Goal: Information Seeking & Learning: Learn about a topic

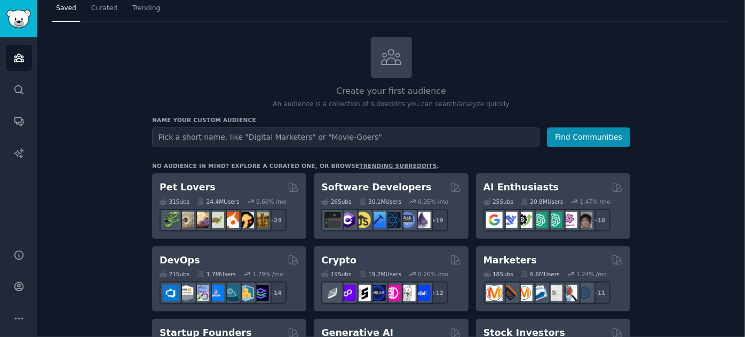
scroll to position [48, 0]
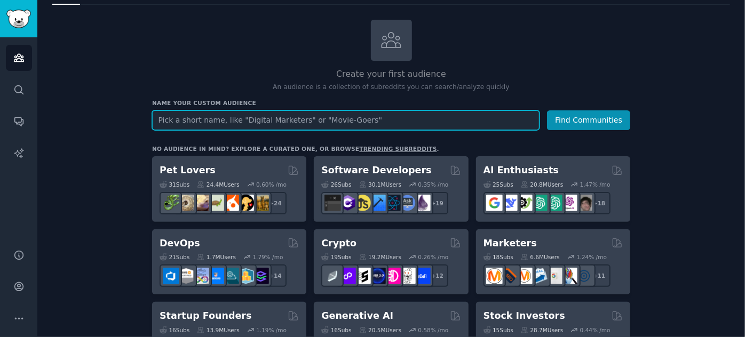
click at [327, 115] on input "text" at bounding box center [346, 121] width 388 height 20
type input "a"
type input "ayurveda"
click at [547, 111] on button "Find Communities" at bounding box center [588, 121] width 83 height 20
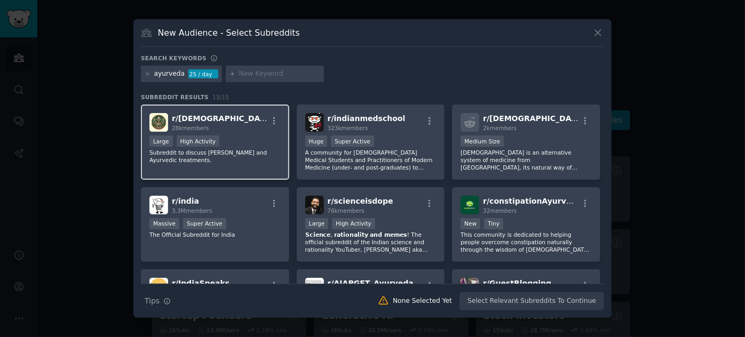
click at [202, 122] on span "r/ [DEMOGRAPHIC_DATA]" at bounding box center [222, 118] width 101 height 9
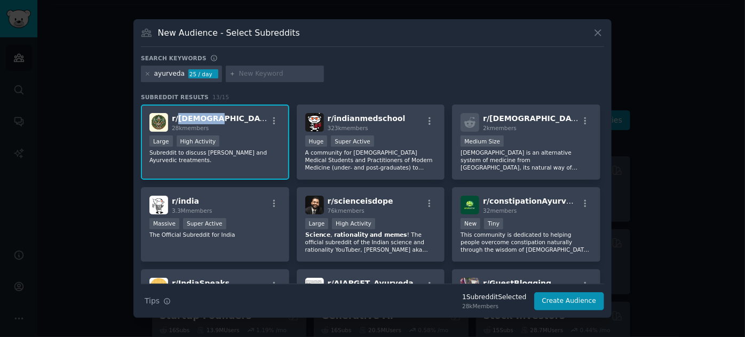
drag, startPoint x: 209, startPoint y: 119, endPoint x: 178, endPoint y: 118, distance: 31.0
click at [178, 118] on span "r/ [DEMOGRAPHIC_DATA]" at bounding box center [222, 118] width 101 height 9
copy span "[DEMOGRAPHIC_DATA]"
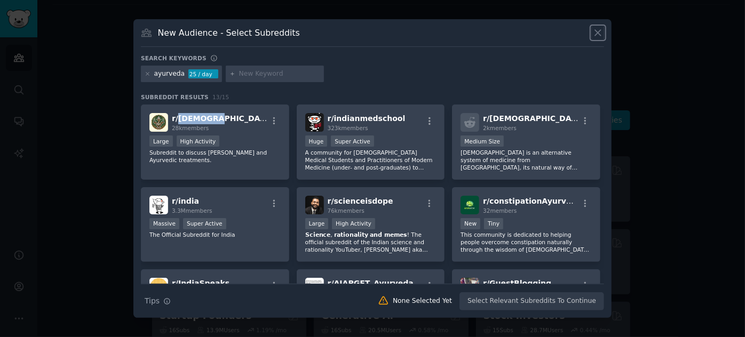
click at [597, 28] on icon at bounding box center [598, 32] width 11 height 11
